Goal: Transaction & Acquisition: Subscribe to service/newsletter

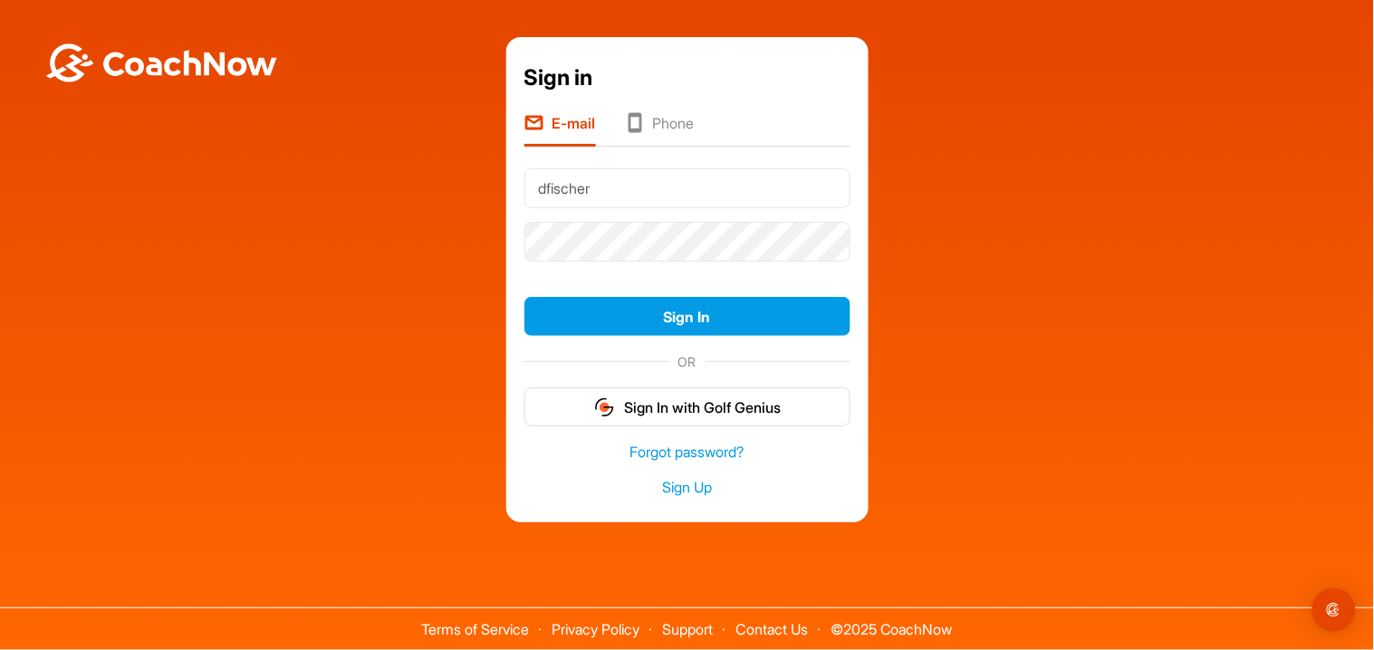
type input "[EMAIL_ADDRESS][DOMAIN_NAME]"
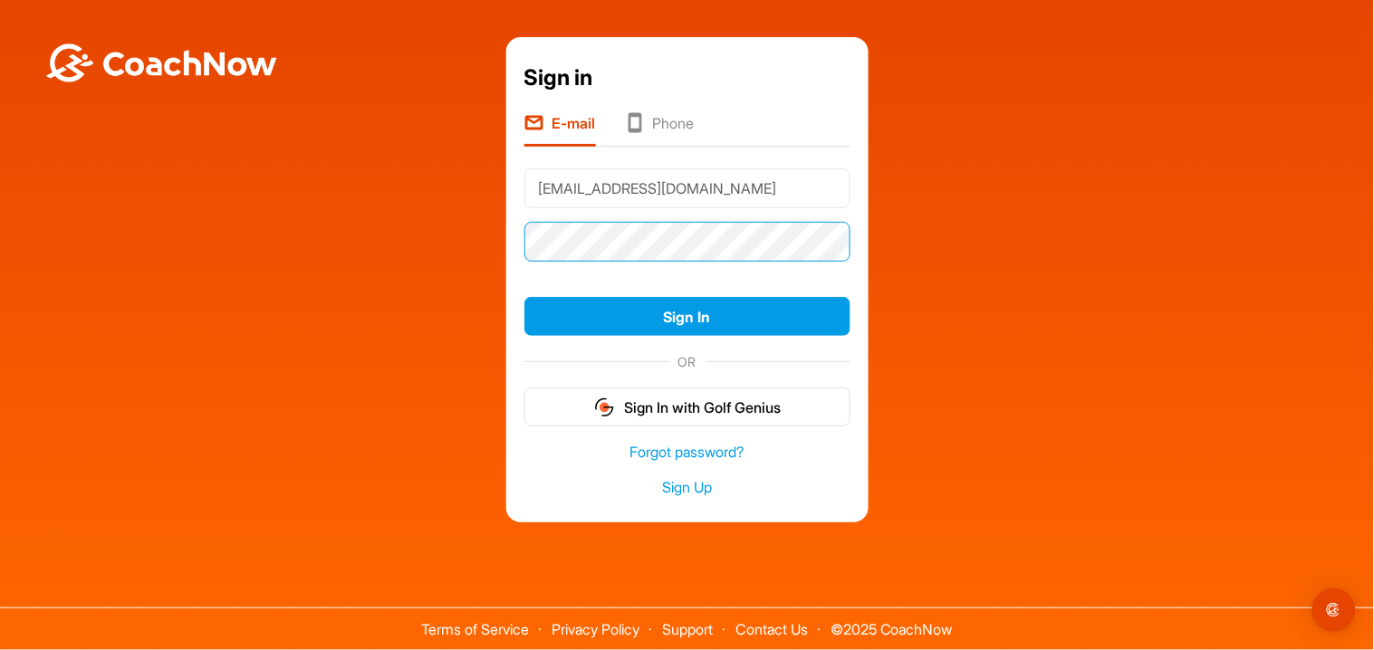
click at [524, 297] on button "Sign In" at bounding box center [687, 316] width 326 height 39
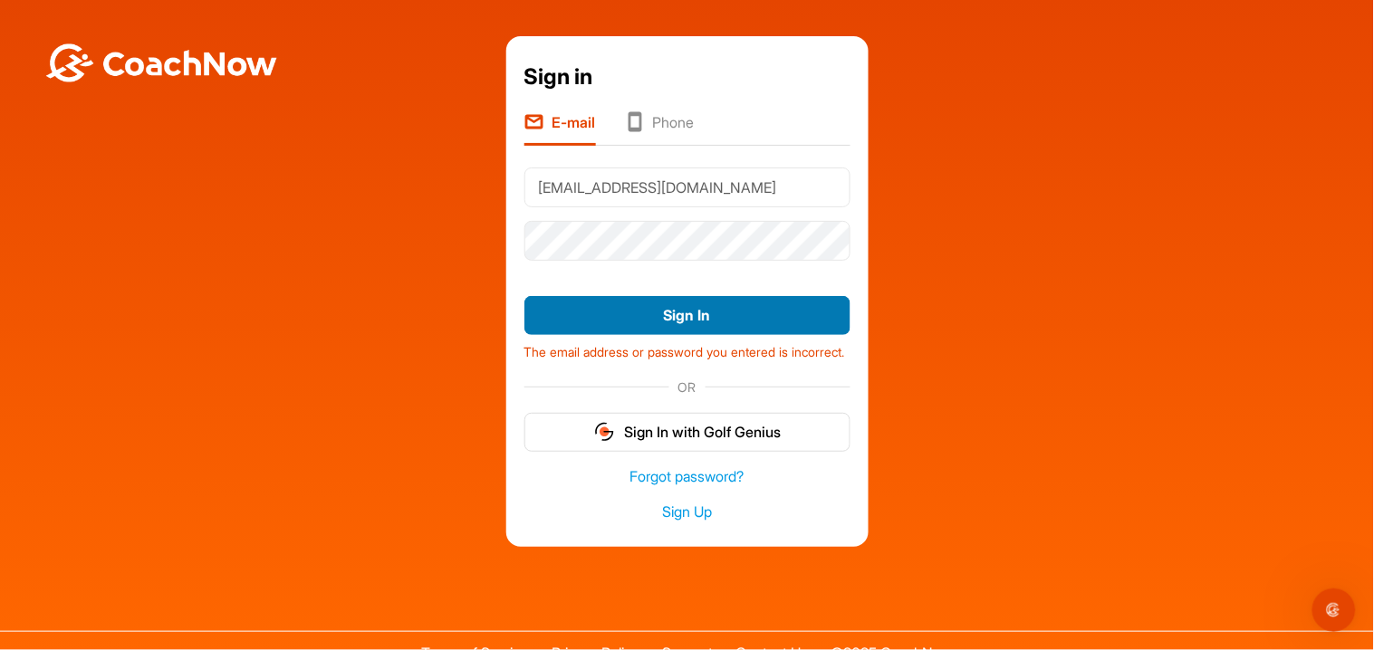
click at [772, 333] on button "Sign In" at bounding box center [687, 315] width 326 height 39
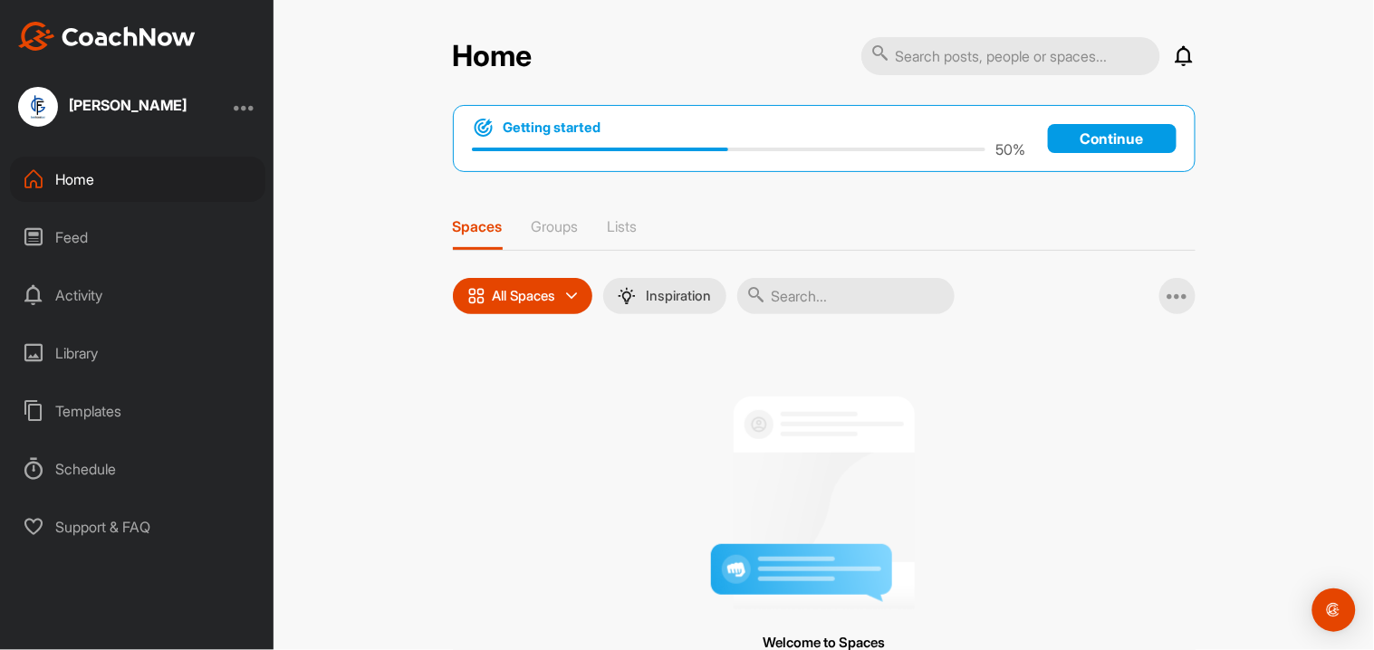
click at [104, 354] on div "Library" at bounding box center [137, 352] width 255 height 45
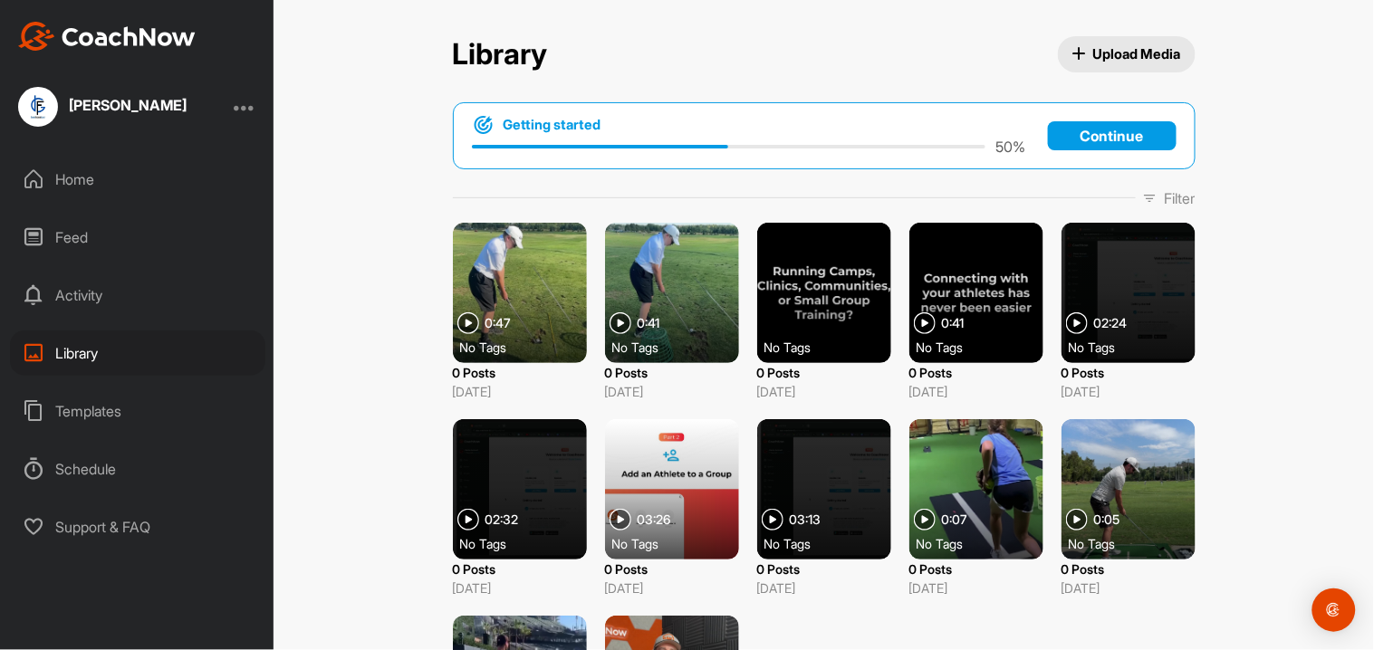
click at [90, 175] on div "Home" at bounding box center [137, 179] width 255 height 45
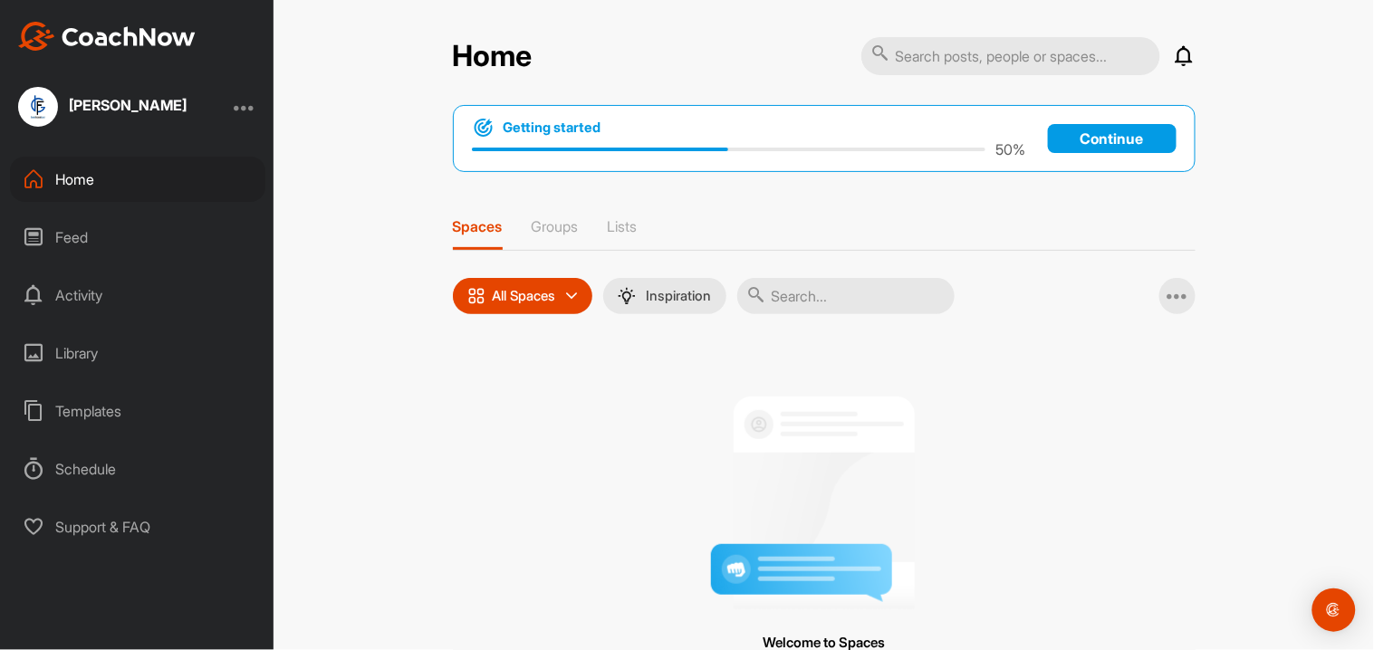
click at [1106, 139] on p "Continue" at bounding box center [1112, 138] width 129 height 29
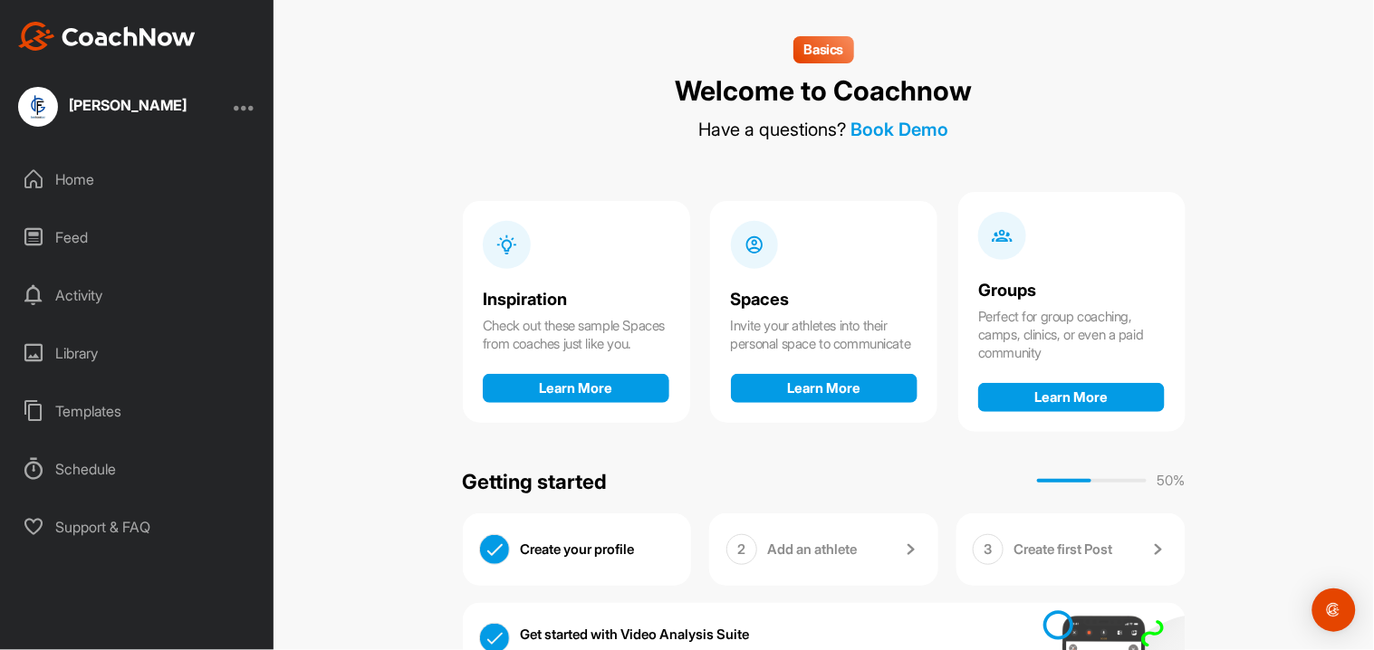
click at [237, 106] on div at bounding box center [245, 107] width 22 height 22
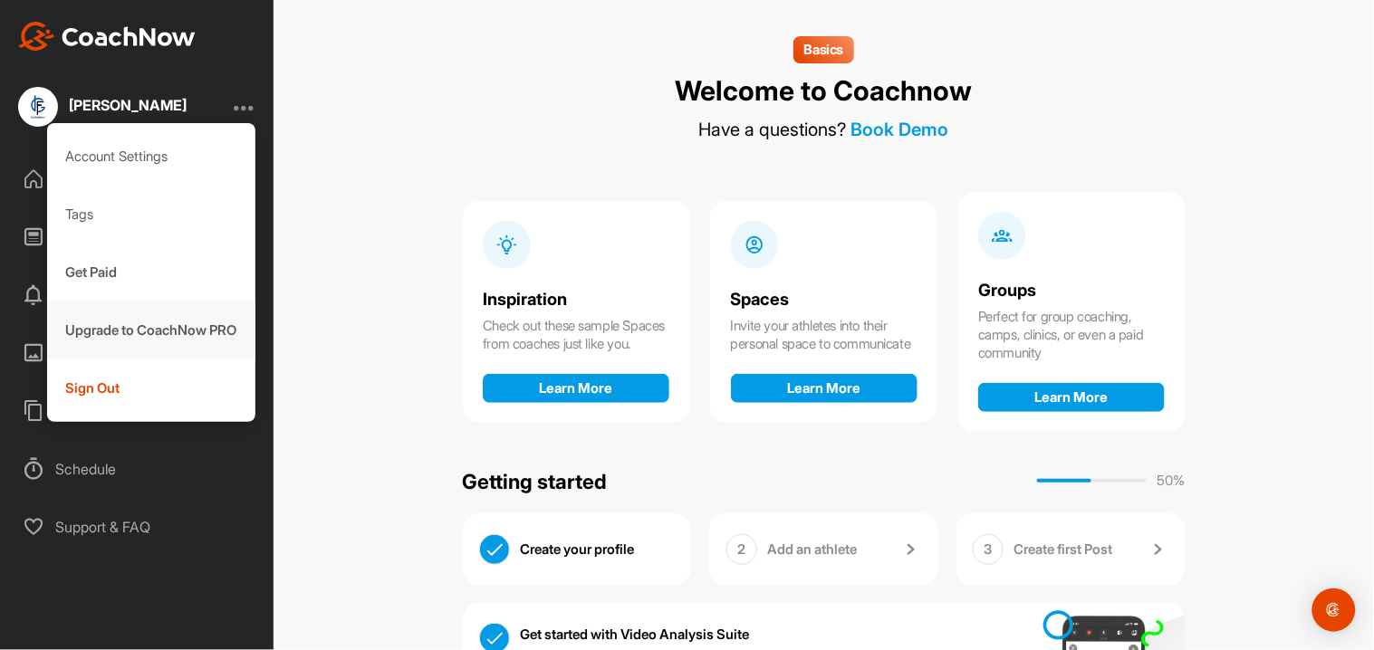
click at [171, 329] on div "Upgrade to CoachNow PRO" at bounding box center [151, 331] width 209 height 58
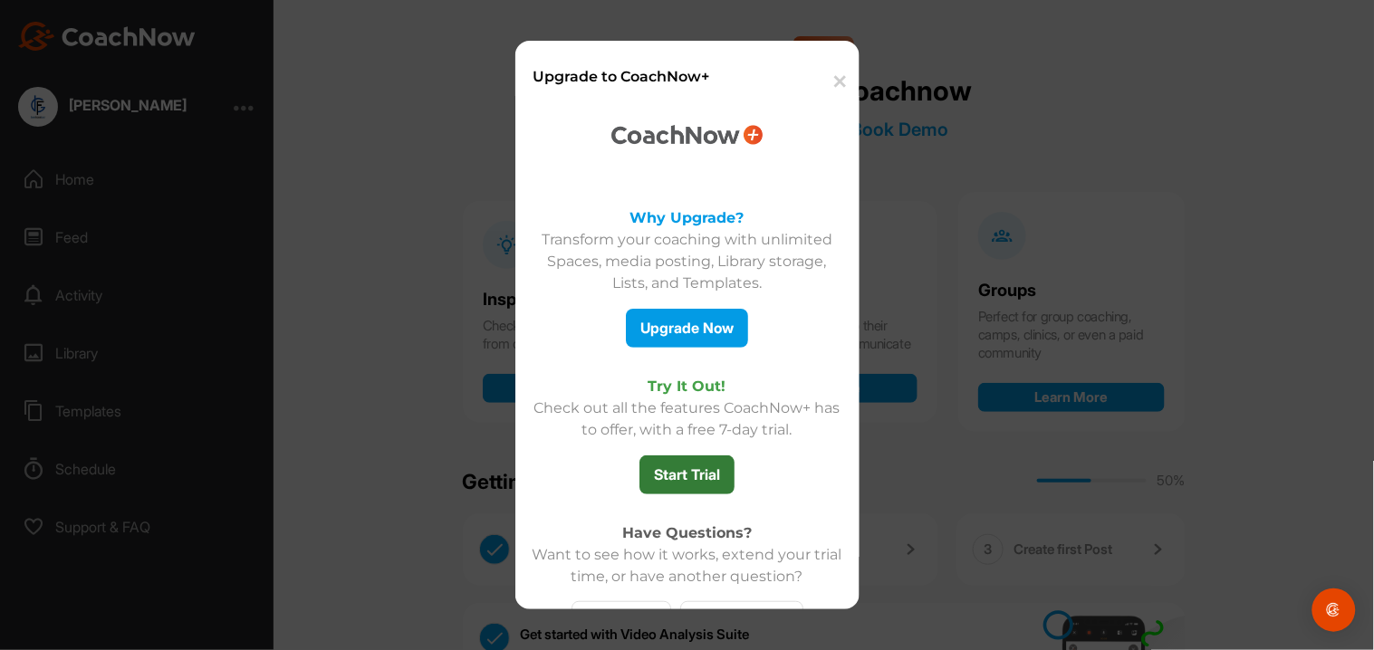
click at [685, 475] on button "Start Trial" at bounding box center [686, 474] width 95 height 39
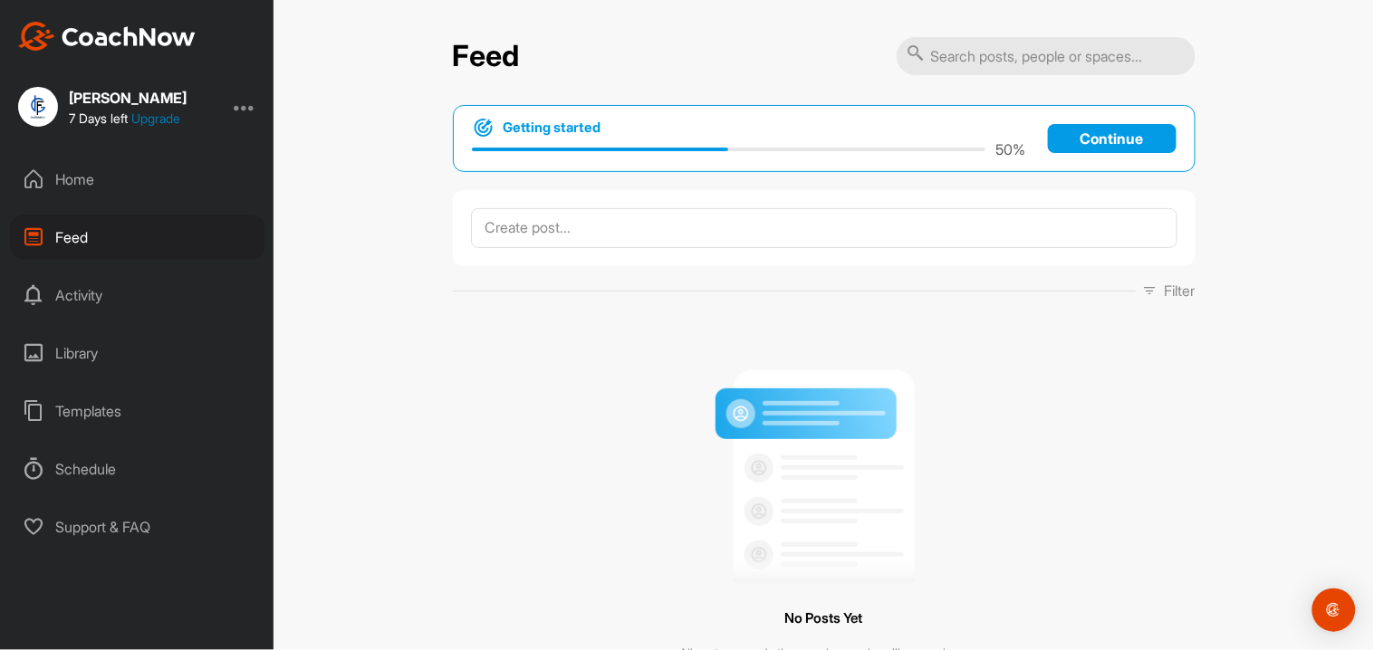
click at [168, 117] on link "Upgrade" at bounding box center [155, 117] width 49 height 15
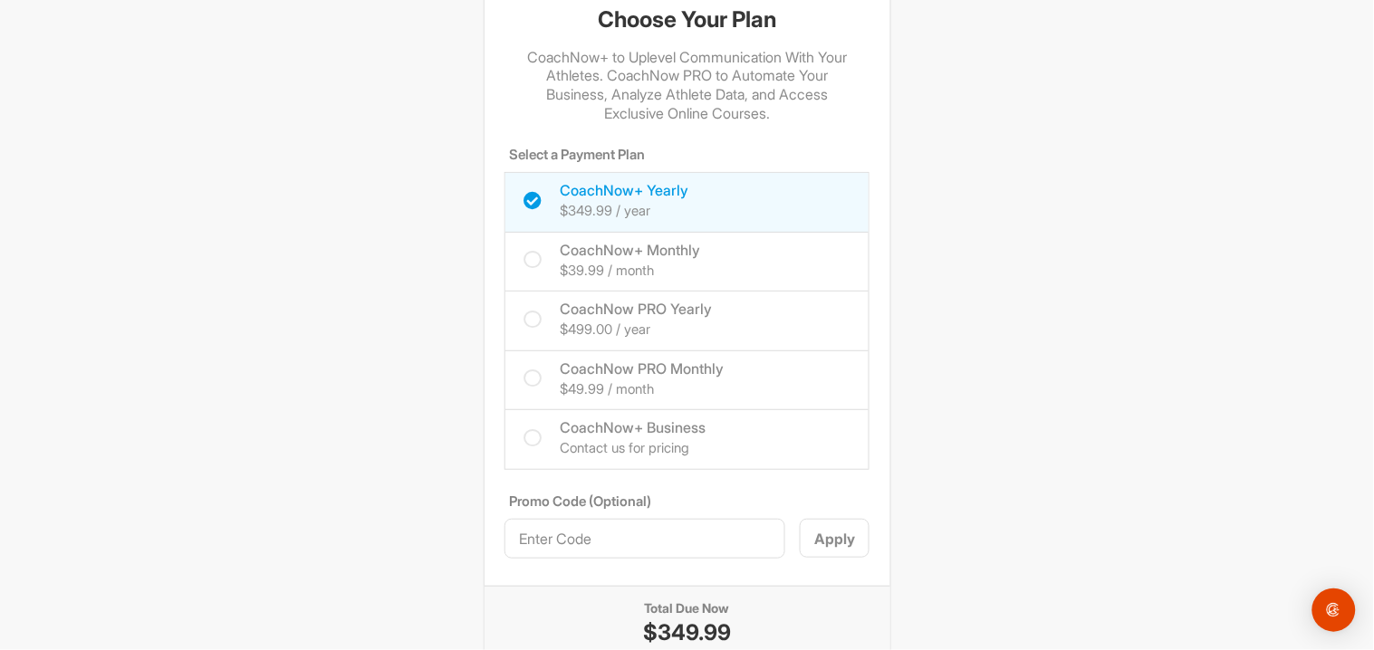
scroll to position [94, 0]
click at [677, 257] on h4 "$39.99 / month" at bounding box center [630, 267] width 140 height 21
click at [535, 247] on input "CoachNow+ Monthly $39.99 / month" at bounding box center [529, 241] width 12 height 12
checkbox input "true"
checkbox input "false"
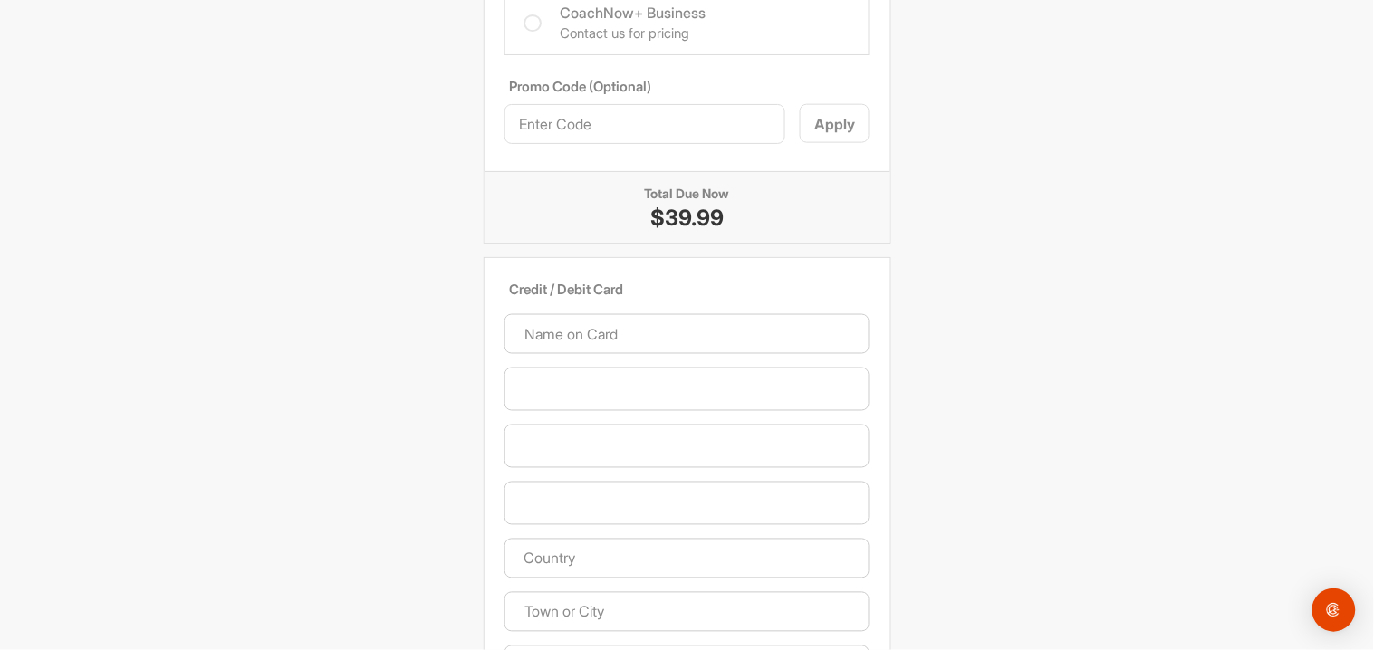
scroll to position [529, 0]
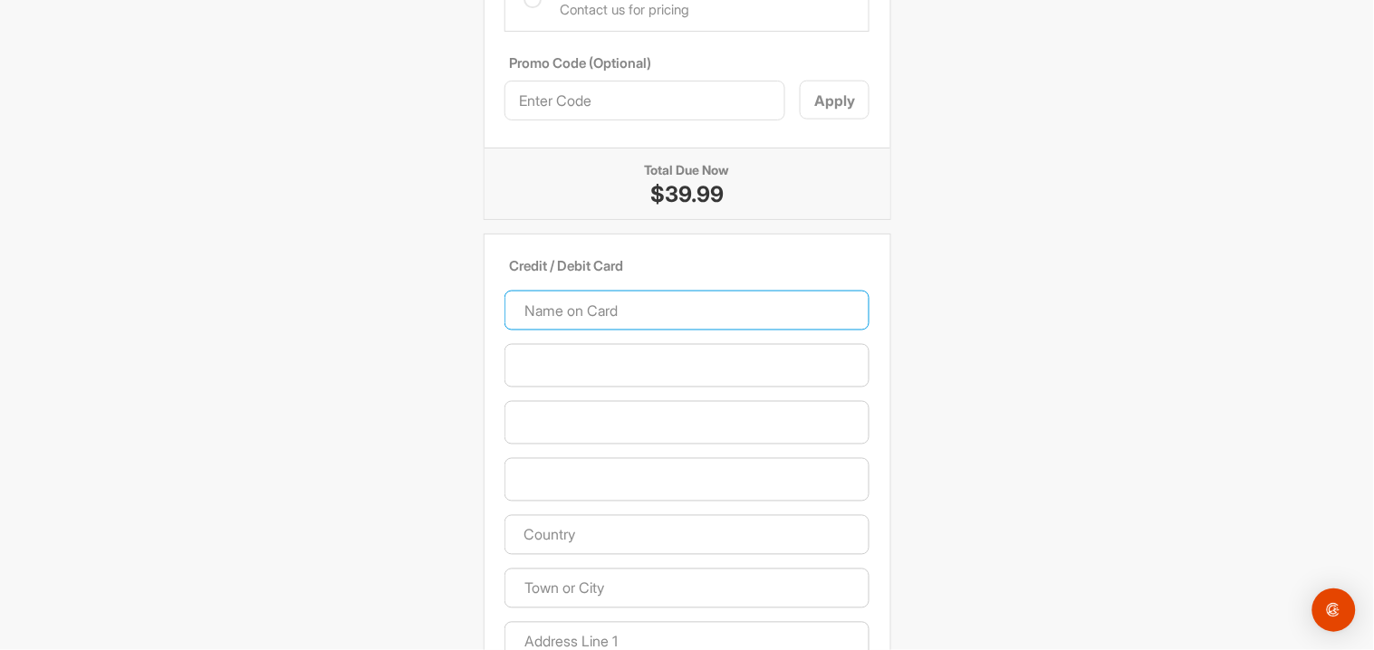
click at [661, 320] on input at bounding box center [686, 311] width 365 height 40
click at [564, 319] on input at bounding box center [686, 311] width 365 height 40
type input "David Fischer Golf LLC"
click at [560, 377] on div at bounding box center [686, 365] width 365 height 43
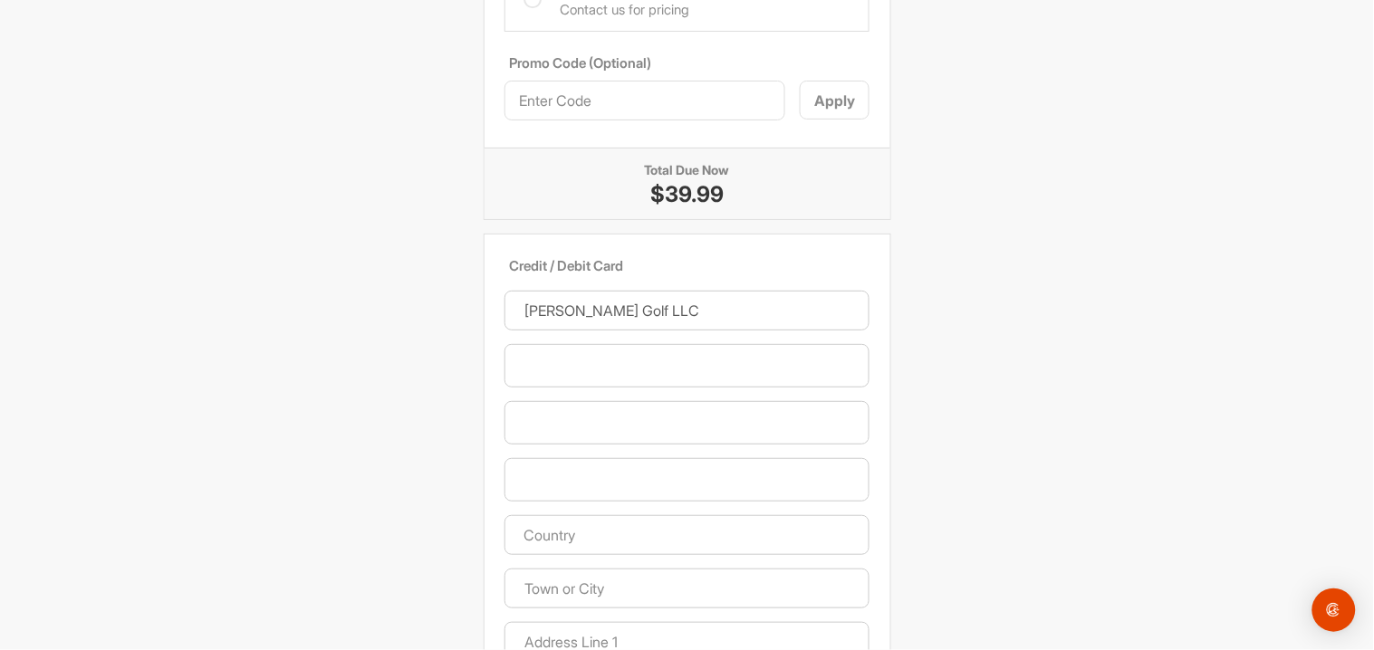
click at [560, 531] on input "text" at bounding box center [686, 535] width 365 height 40
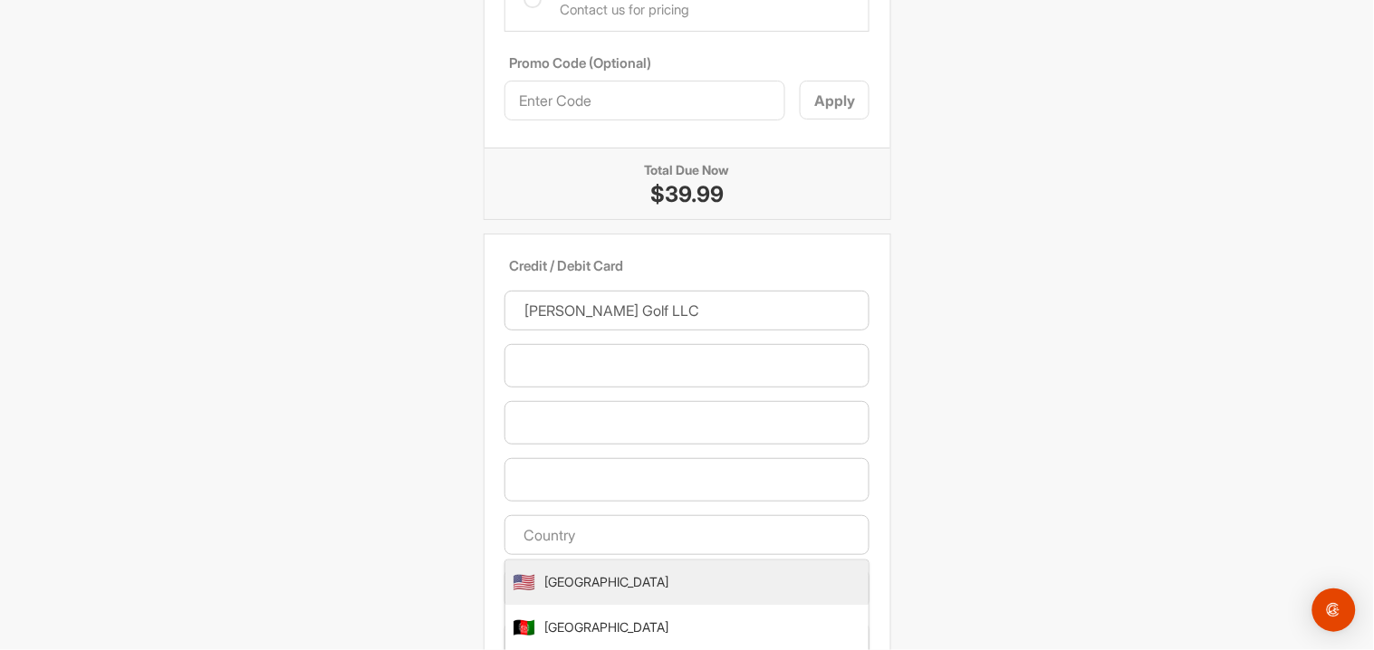
type input "United States"
type input "Parker"
type input "16446 Sequoia Ct"
type input "80134"
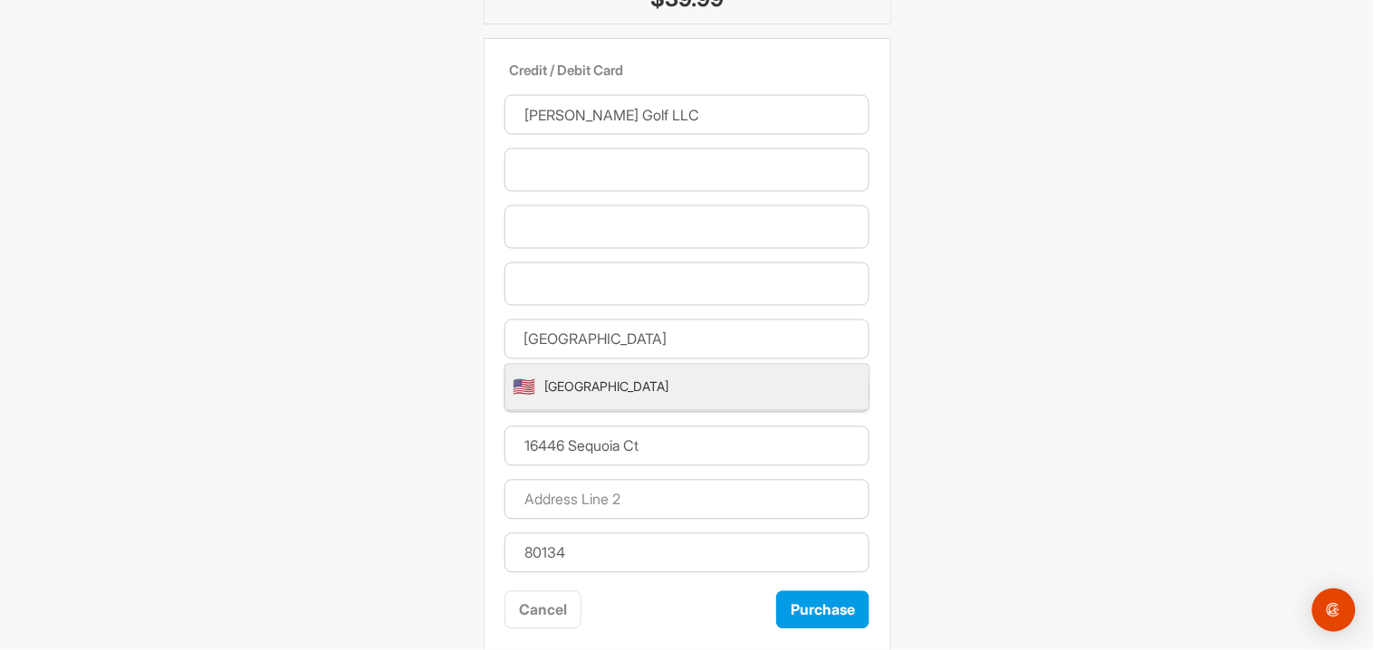
scroll to position [747, 0]
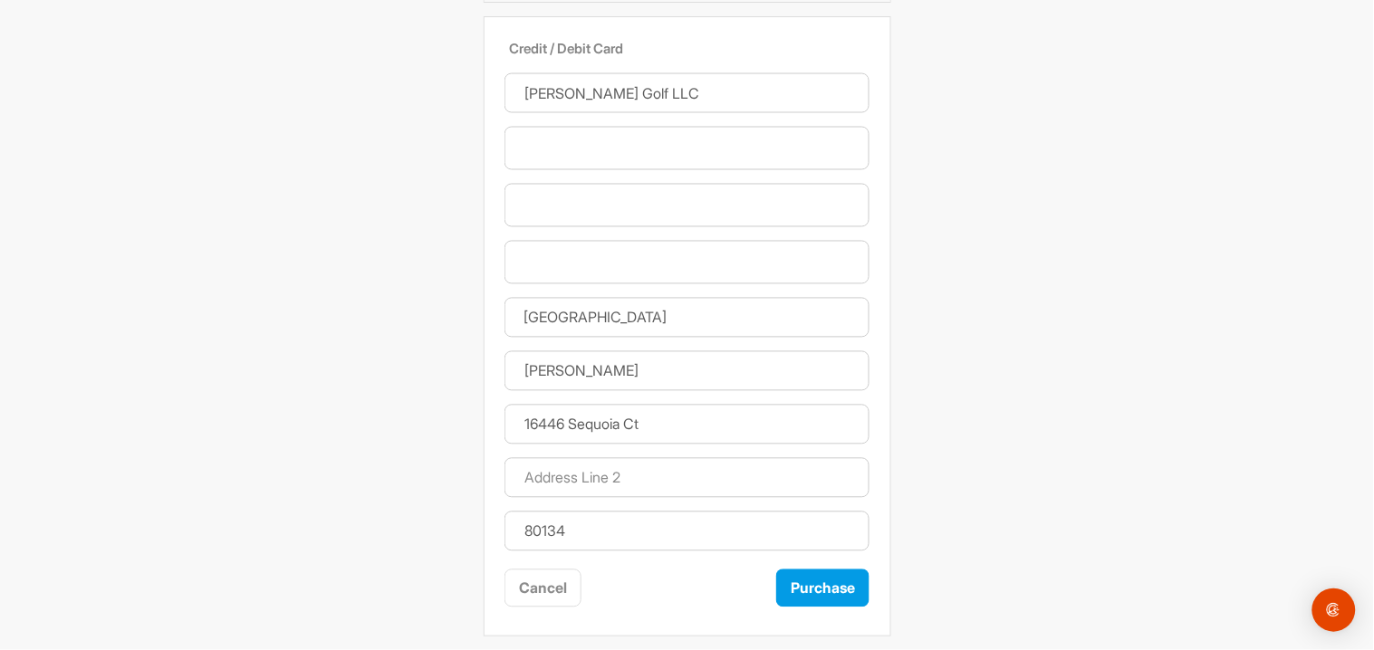
click at [806, 589] on button "Purchase" at bounding box center [822, 589] width 93 height 39
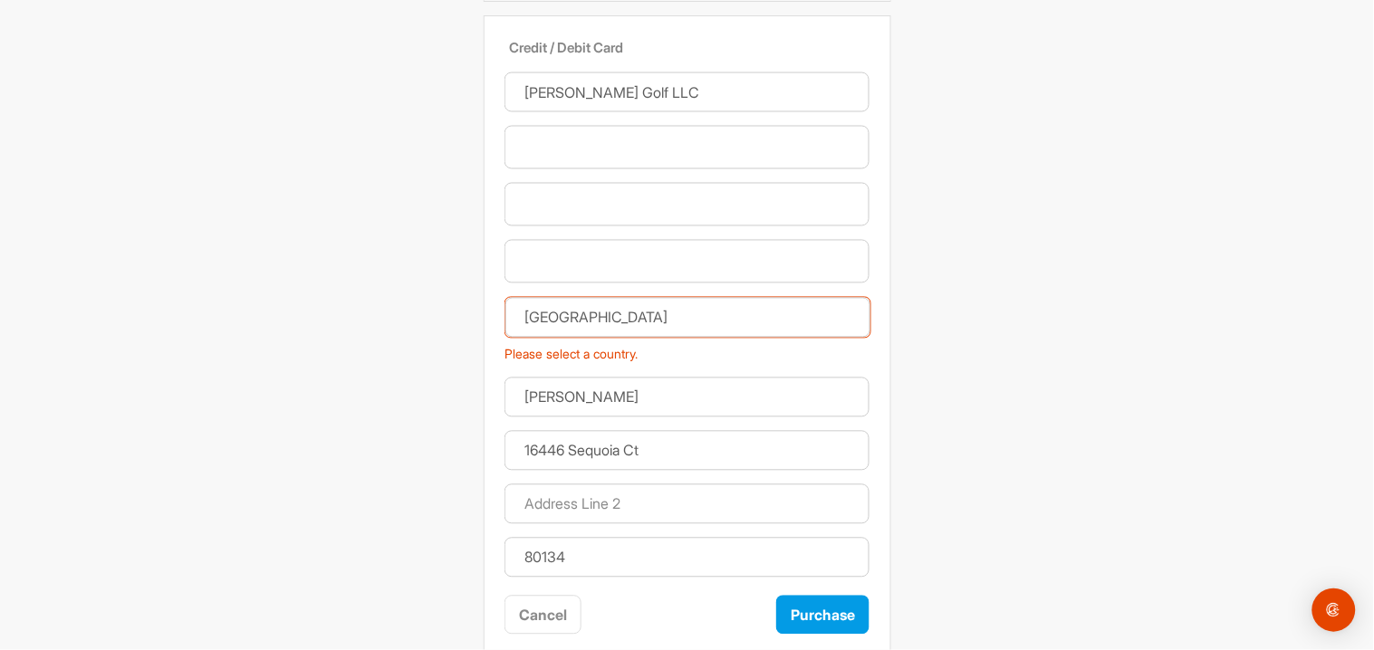
click at [742, 320] on input "United States" at bounding box center [687, 318] width 365 height 40
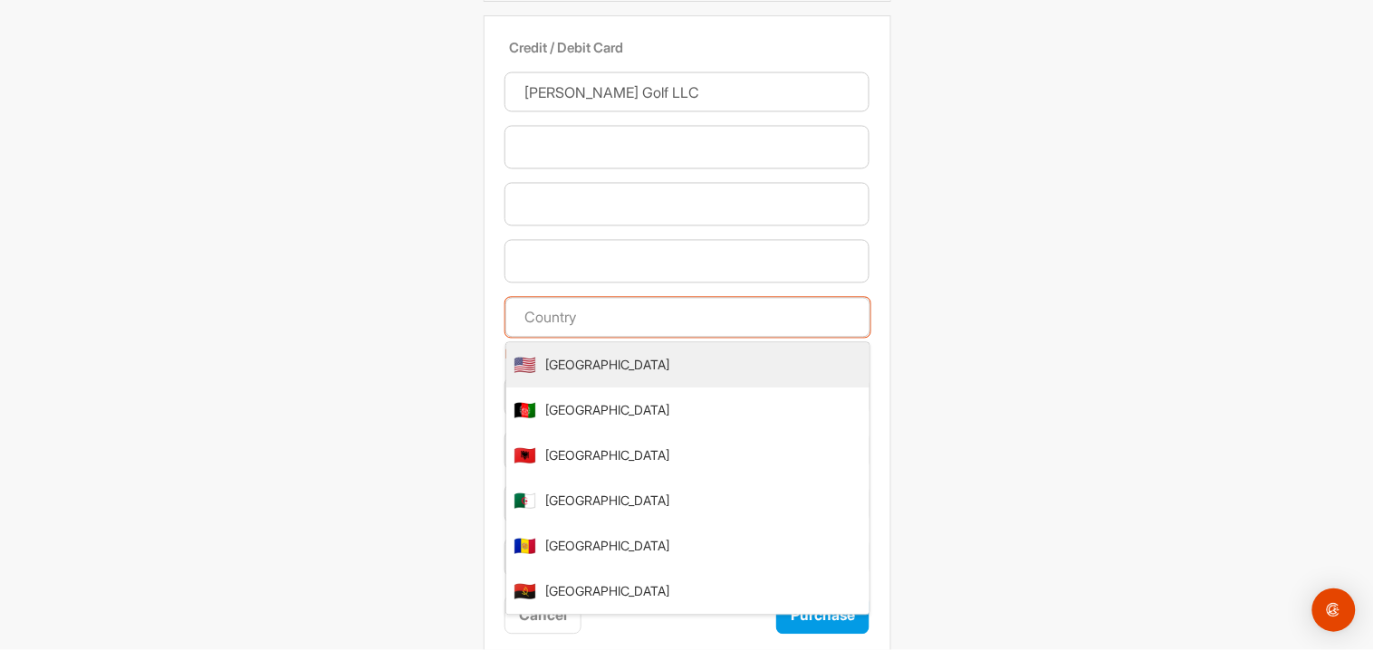
click at [582, 369] on span "United States" at bounding box center [607, 365] width 124 height 19
type input "United States"
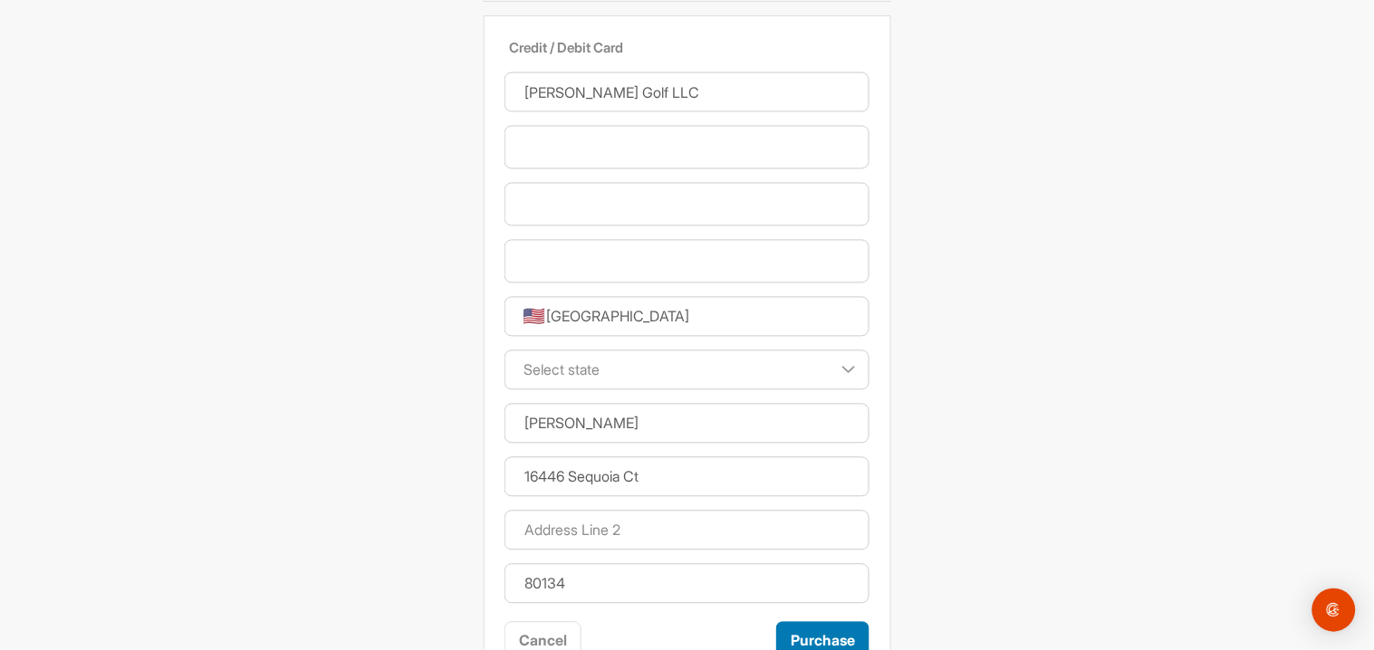
click at [821, 637] on button "Purchase" at bounding box center [822, 641] width 93 height 39
click at [717, 371] on select "Select state Alabama Alaska American Samoa Arizona Arkansas California Colorado…" at bounding box center [686, 370] width 365 height 40
select select "CO"
click at [504, 350] on select "Select state Alabama Alaska American Samoa Arizona Arkansas California Colorado…" at bounding box center [686, 370] width 365 height 40
click at [819, 635] on button "Purchase" at bounding box center [822, 641] width 93 height 39
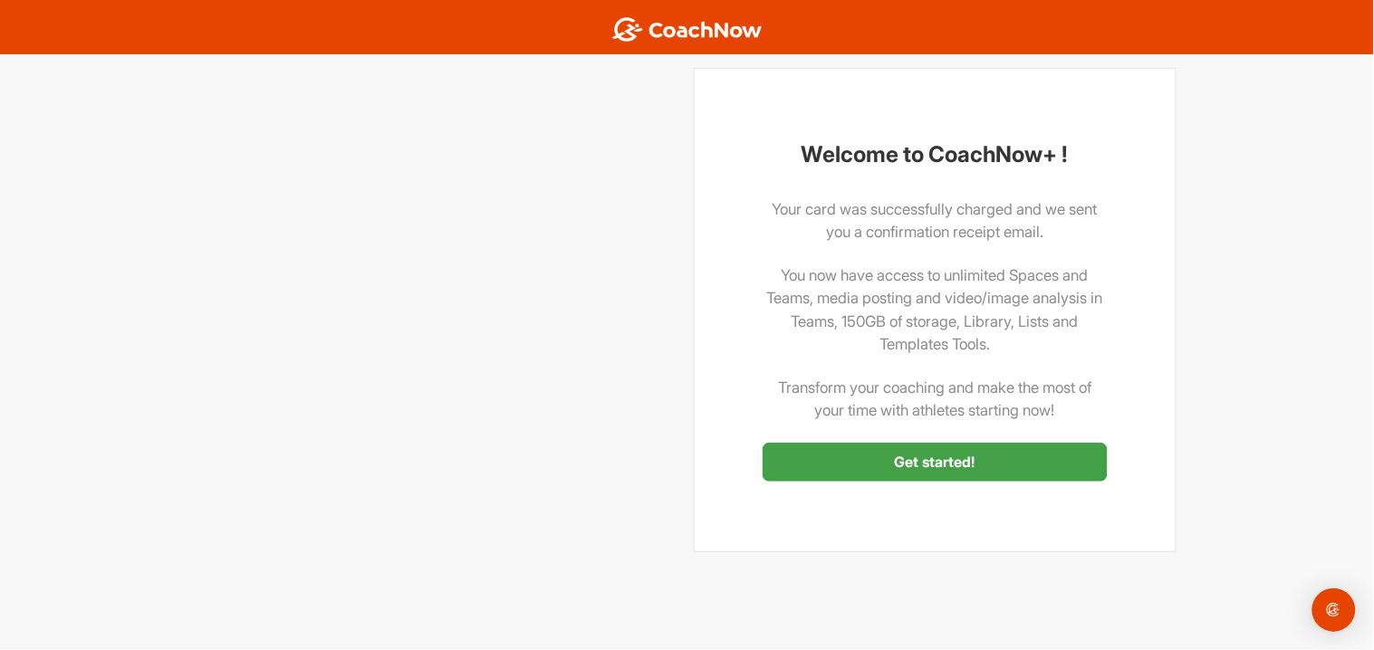
scroll to position [0, 0]
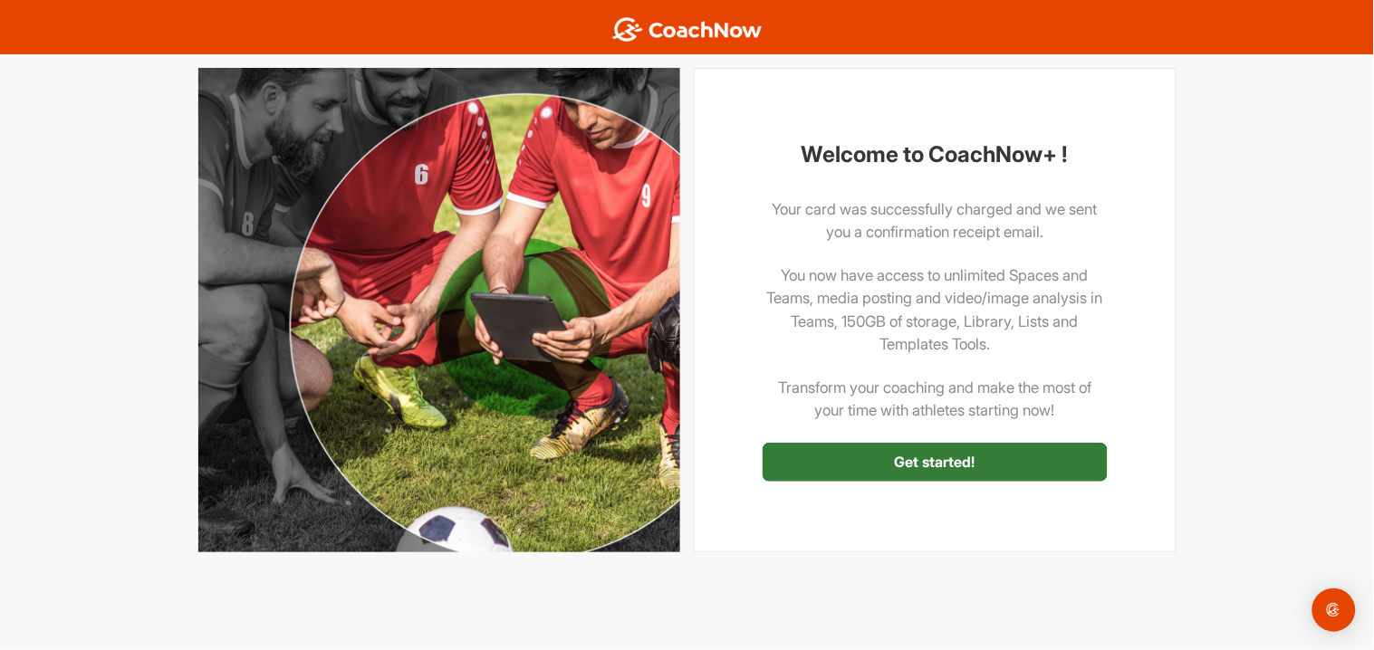
click at [1022, 463] on link "Get started!" at bounding box center [934, 462] width 345 height 39
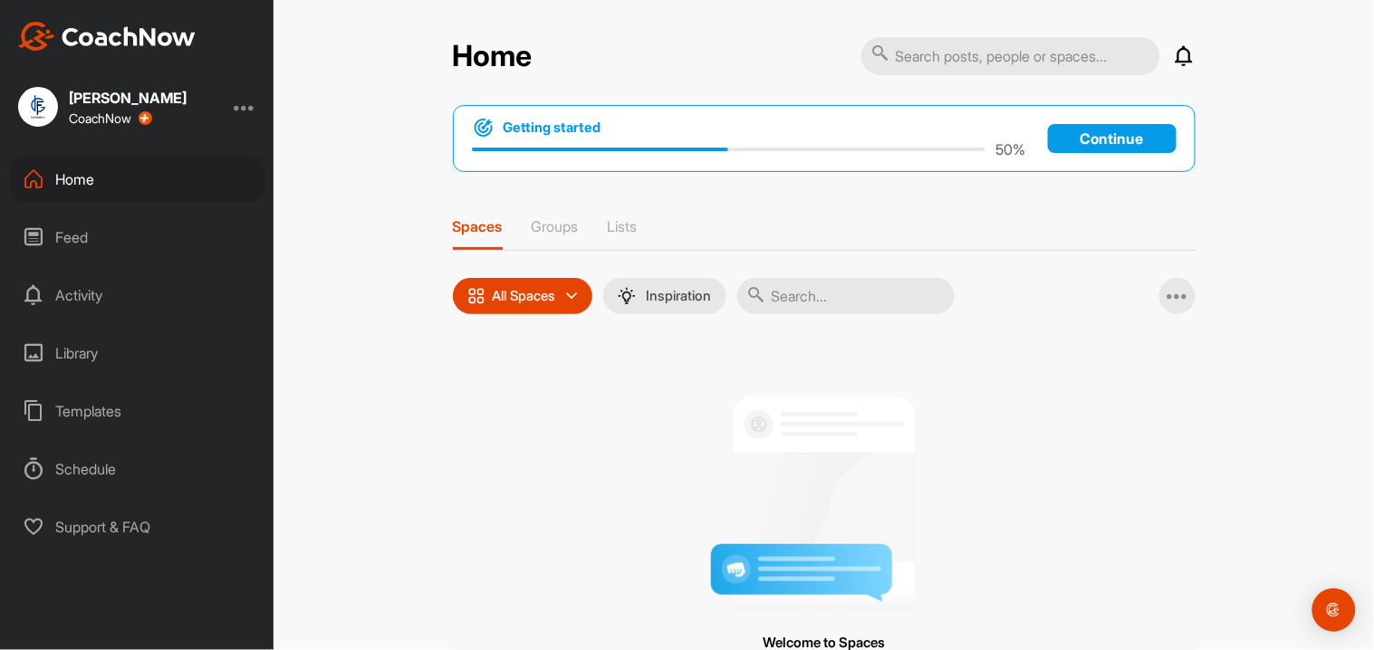
click at [1111, 136] on p "Continue" at bounding box center [1112, 138] width 129 height 29
